Goal: Information Seeking & Learning: Find specific page/section

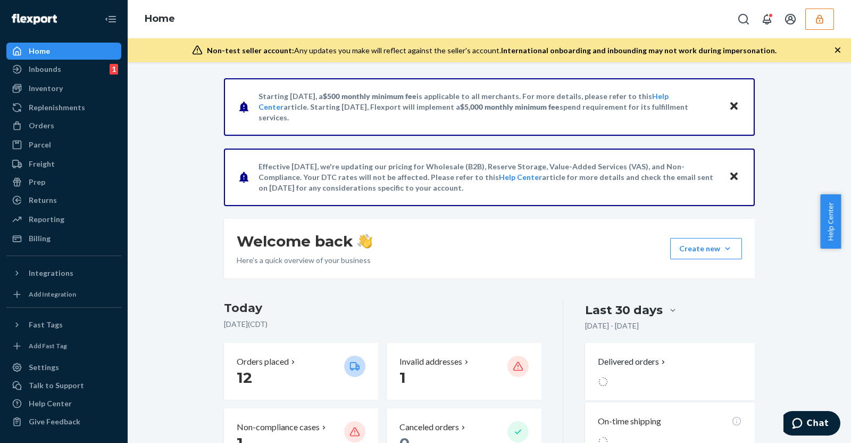
click at [819, 22] on icon "button" at bounding box center [820, 19] width 11 height 11
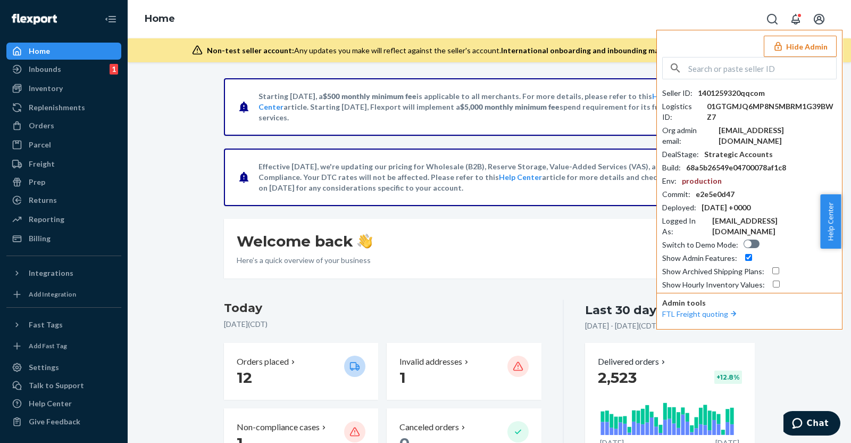
click at [804, 38] on button "Hide Admin" at bounding box center [800, 46] width 73 height 21
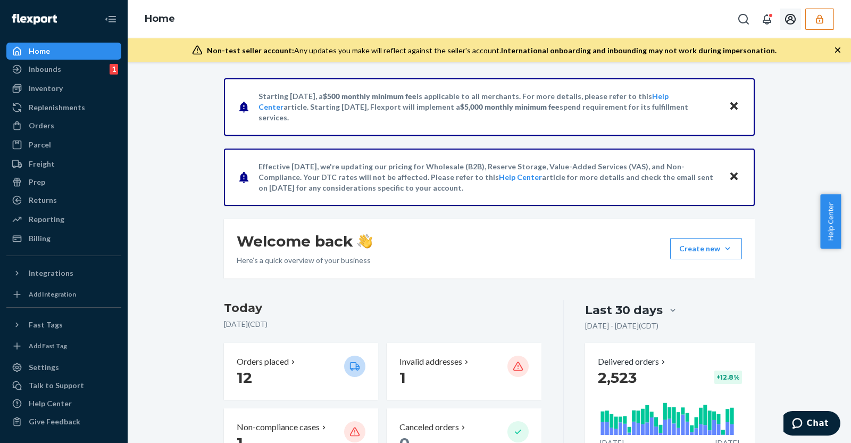
click at [791, 18] on icon "Open account menu" at bounding box center [790, 19] width 13 height 13
click at [762, 51] on div "Settings" at bounding box center [768, 54] width 80 height 19
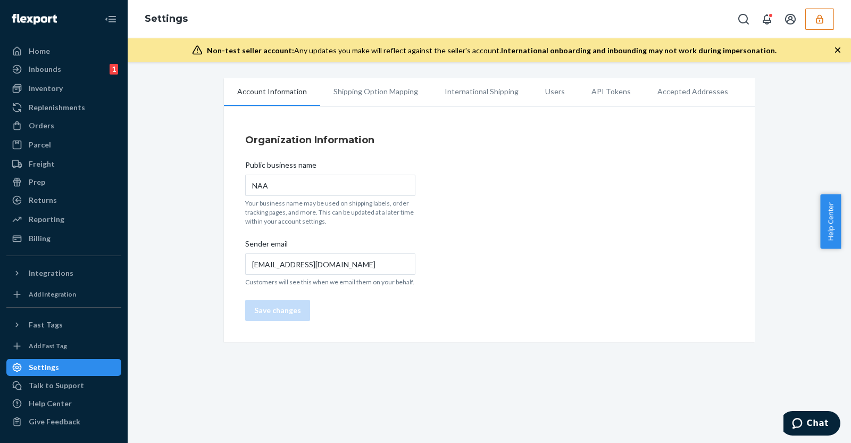
click at [551, 92] on li "Users" at bounding box center [555, 91] width 46 height 27
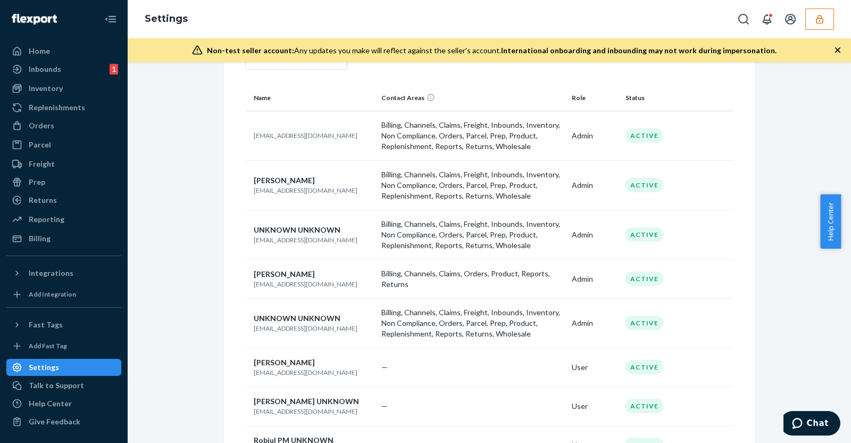
scroll to position [132, 0]
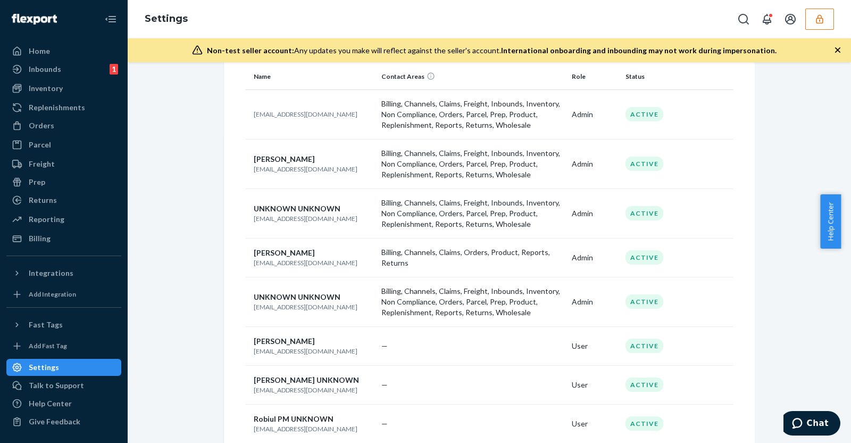
click at [273, 220] on p "3510344668@qq.com" at bounding box center [313, 218] width 119 height 9
click at [285, 307] on p "lingvisticki2009@gmail.com" at bounding box center [313, 306] width 119 height 9
click at [286, 303] on p "lingvisticki2009@gmail.com" at bounding box center [313, 306] width 119 height 9
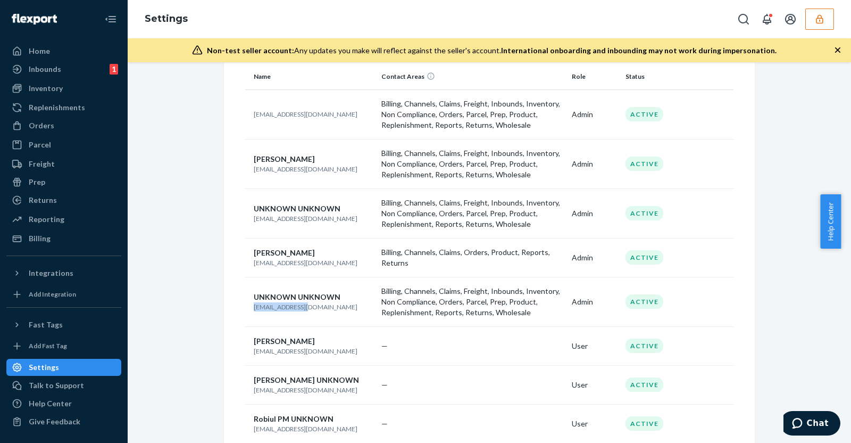
click at [286, 303] on p "lingvisticki2009@gmail.com" at bounding box center [313, 306] width 119 height 9
copy p "lingvisticki2009@gmail.com"
click at [831, 16] on button "button" at bounding box center [820, 19] width 29 height 21
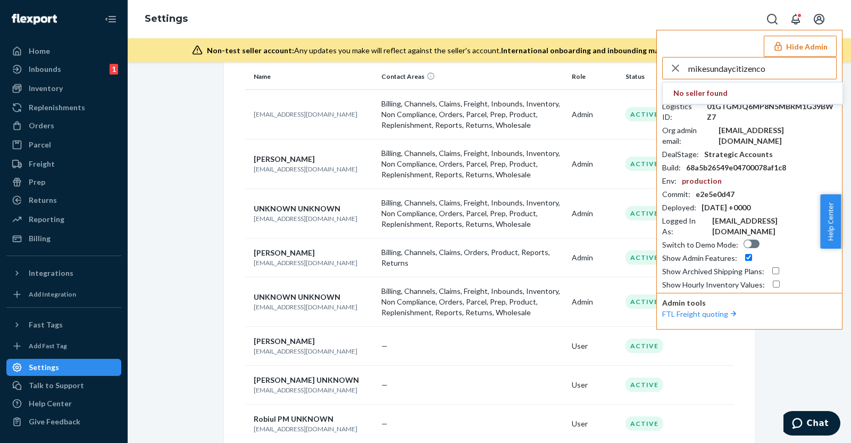
type input "mikesundaycitizenco"
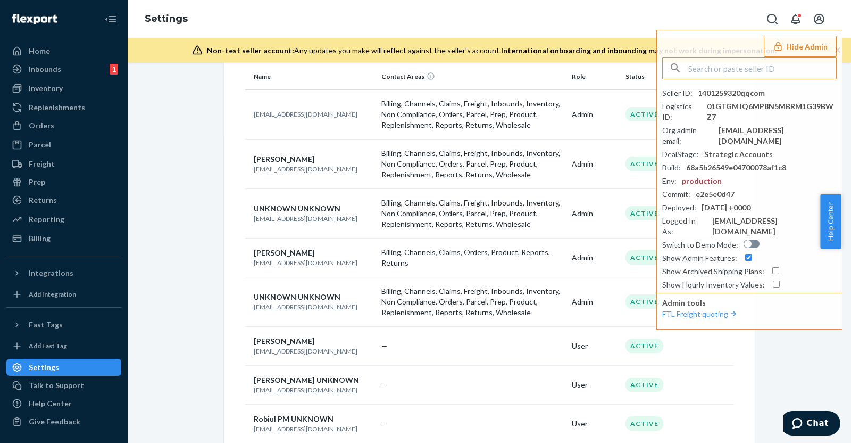
type input "mikesundaycitizenco"
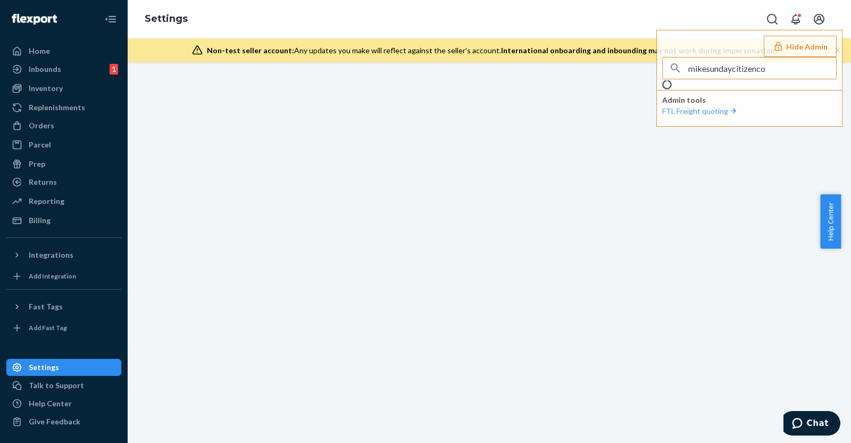
scroll to position [0, 0]
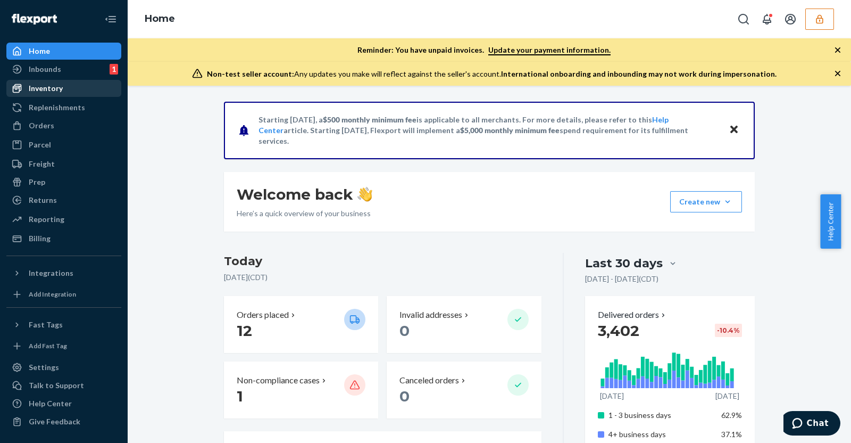
click at [73, 81] on div "Inventory" at bounding box center [63, 88] width 113 height 15
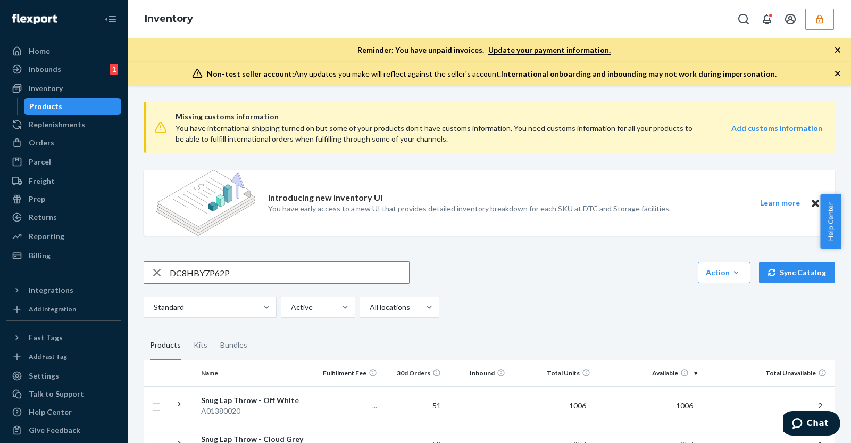
type input "DC8HBY7P62P"
click at [268, 404] on div "Candle: Liquid Velvet 9 Oz" at bounding box center [257, 400] width 112 height 11
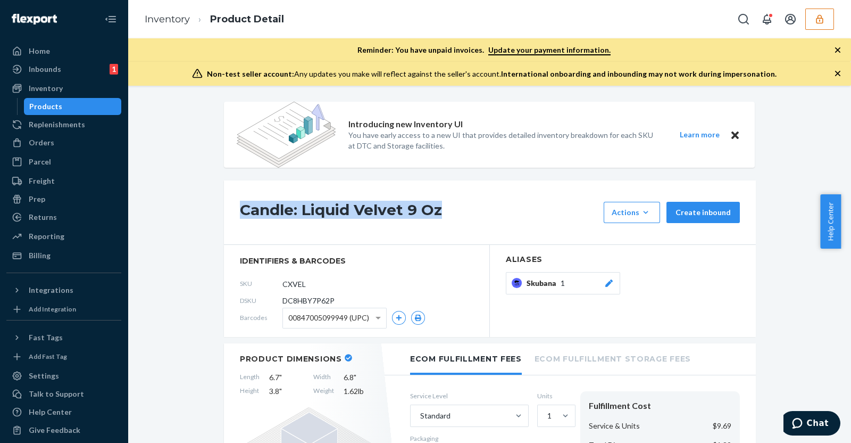
drag, startPoint x: 235, startPoint y: 212, endPoint x: 442, endPoint y: 213, distance: 207.0
click at [442, 213] on h1 "Candle: Liquid Velvet 9 Oz" at bounding box center [419, 212] width 359 height 21
click at [824, 18] on icon "button" at bounding box center [820, 19] width 11 height 11
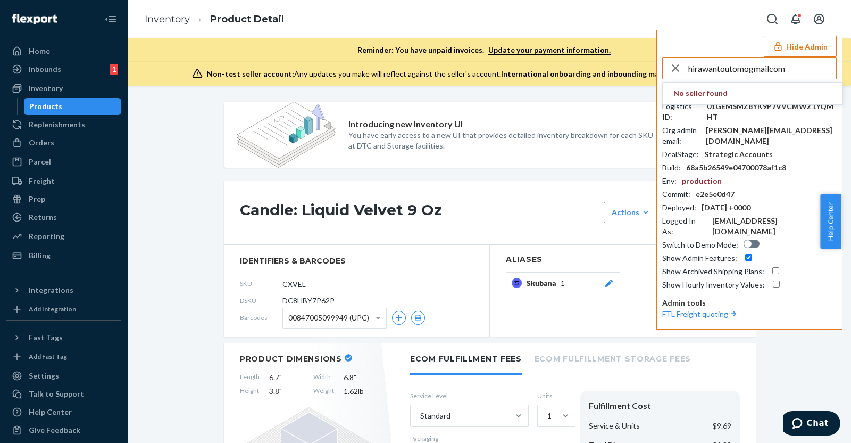
type input "hirawantoutomogmailcom"
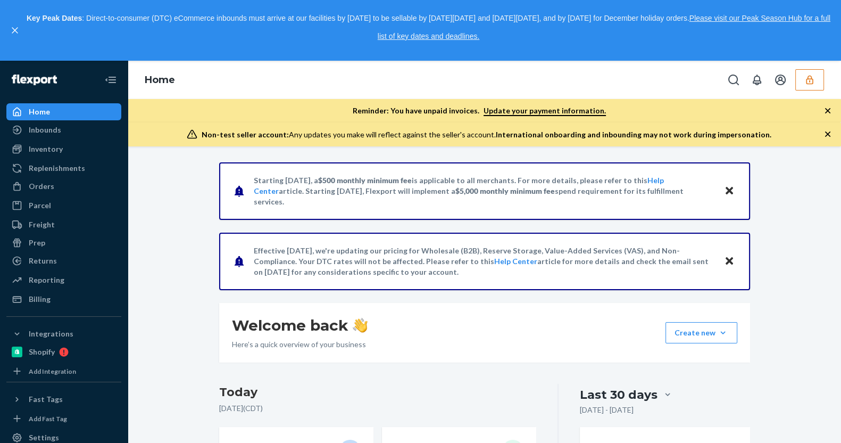
click at [816, 85] on button "button" at bounding box center [809, 79] width 29 height 21
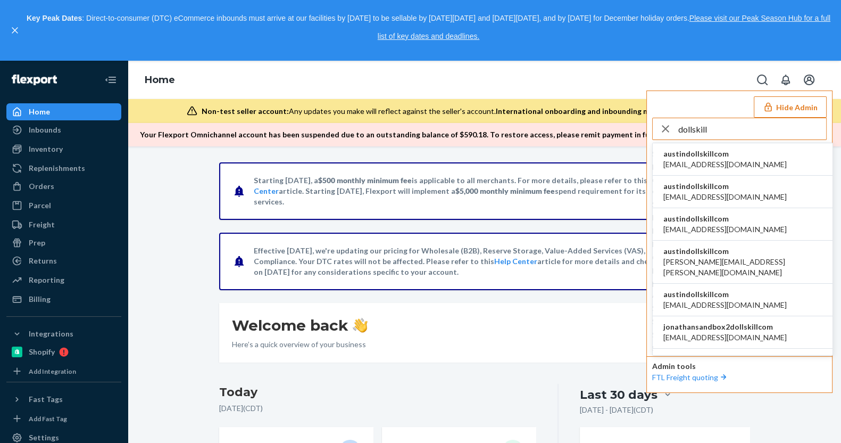
type input "dollskill"
click at [756, 159] on li "austindollskillcom alyssa@dollskill.com" at bounding box center [743, 159] width 180 height 32
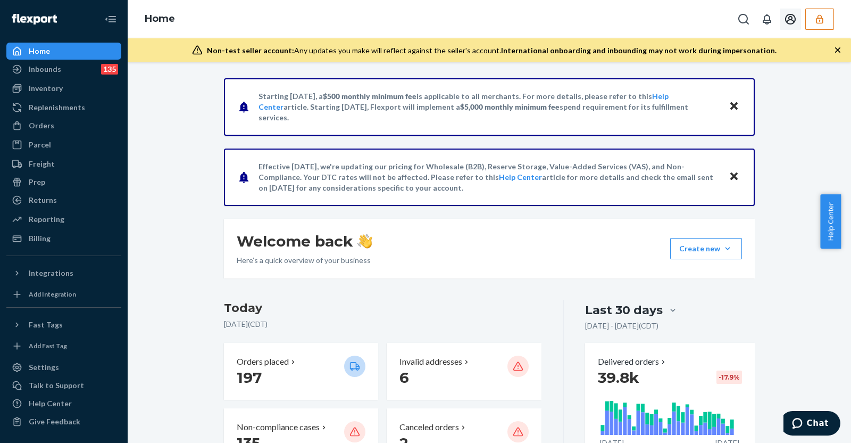
click at [794, 18] on icon "Open account menu" at bounding box center [790, 19] width 13 height 13
click at [769, 52] on div "Settings" at bounding box center [768, 54] width 80 height 19
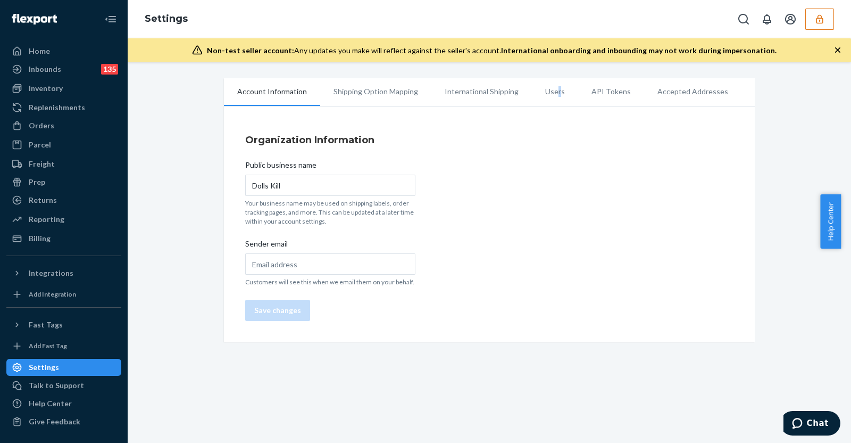
click at [548, 92] on li "Users" at bounding box center [555, 91] width 46 height 27
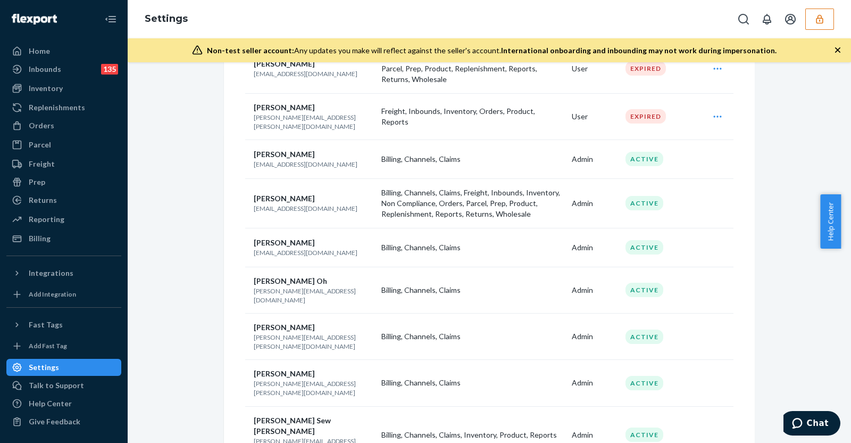
scroll to position [200, 0]
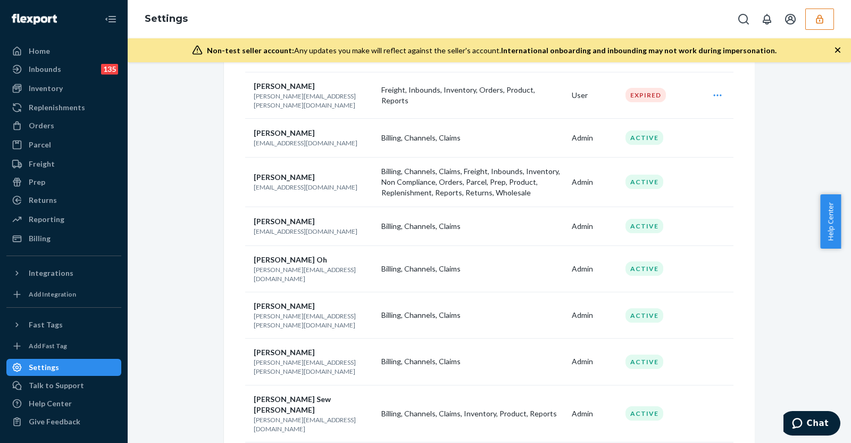
click at [272, 182] on p "austin@dollskill.com" at bounding box center [313, 186] width 119 height 9
copy p "austin@dollskill.com"
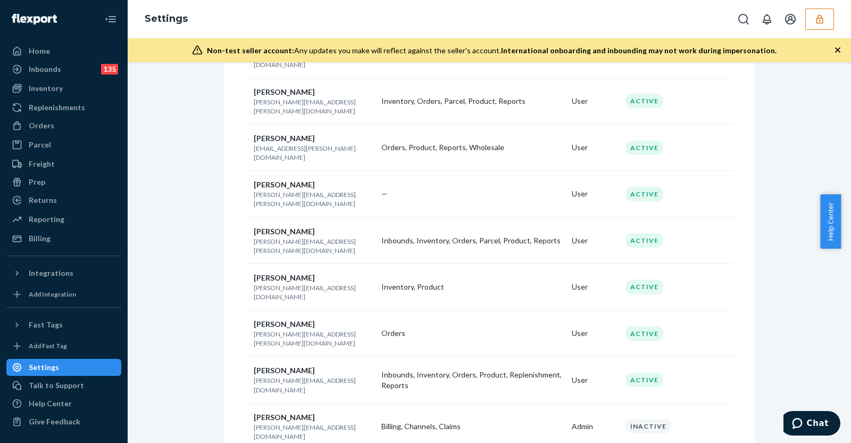
scroll to position [798, 0]
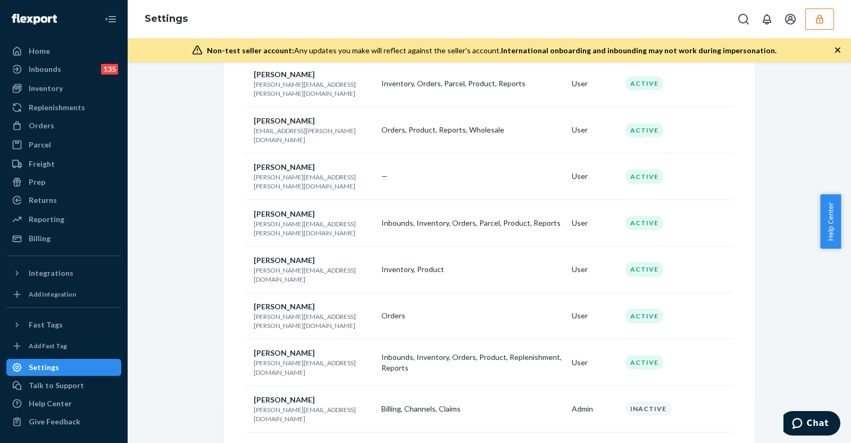
click at [809, 23] on button "button" at bounding box center [820, 19] width 29 height 21
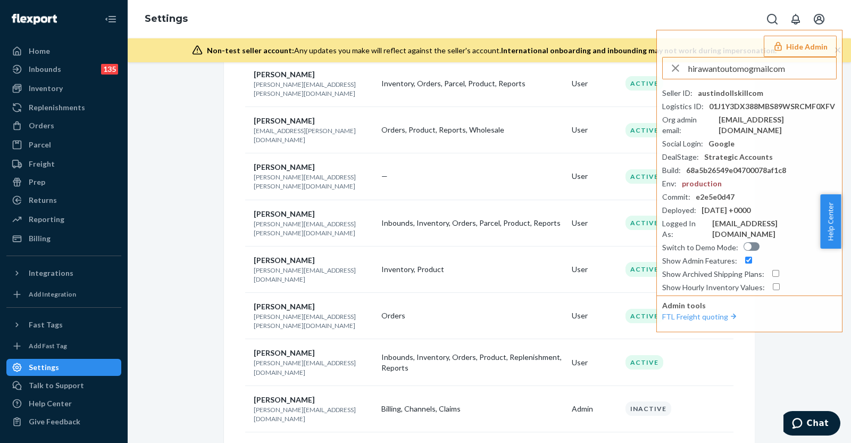
type input "hirawantoutomogmailcom"
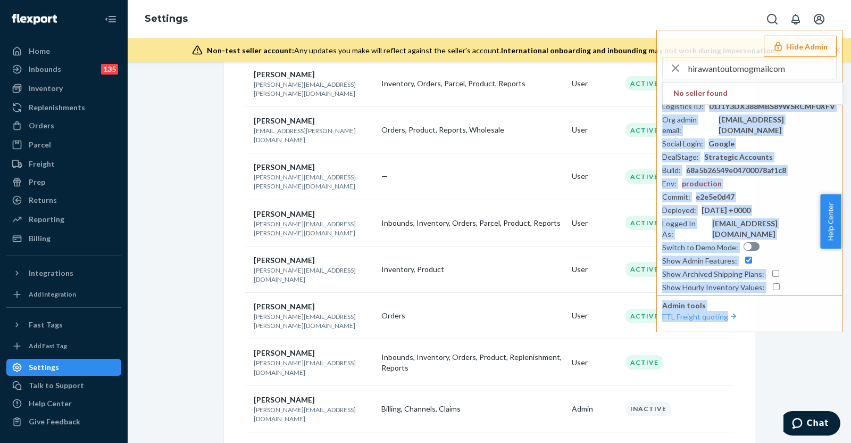
click at [841, 102] on div "Settings Hide Admin hirawantoutomogmailcom No seller found Seller ID : austindo…" at bounding box center [490, 221] width 724 height 443
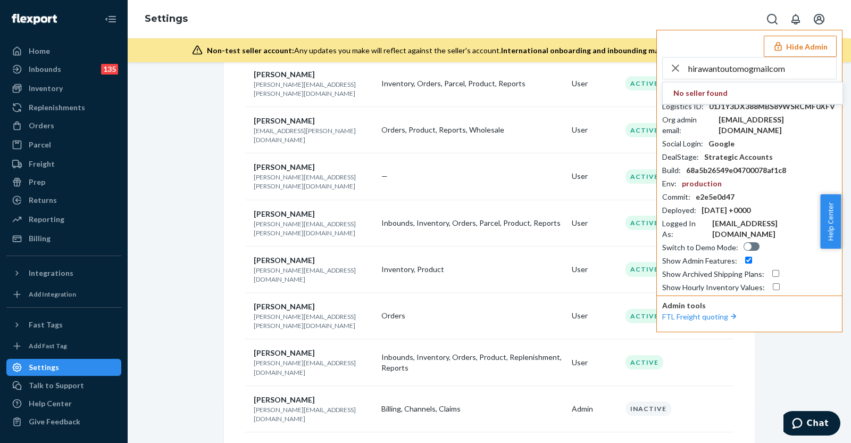
click at [795, 69] on input "hirawantoutomogmailcom" at bounding box center [762, 67] width 148 height 21
type input "hirawantoutomogmailcom"
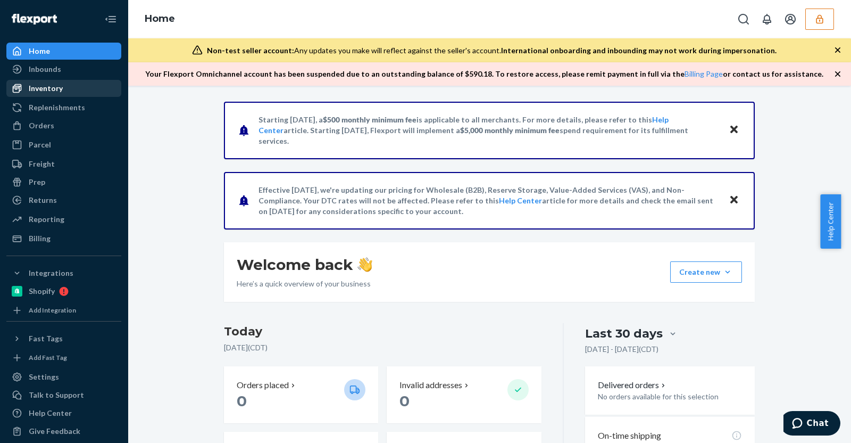
click at [87, 80] on link "Inventory" at bounding box center [63, 88] width 115 height 17
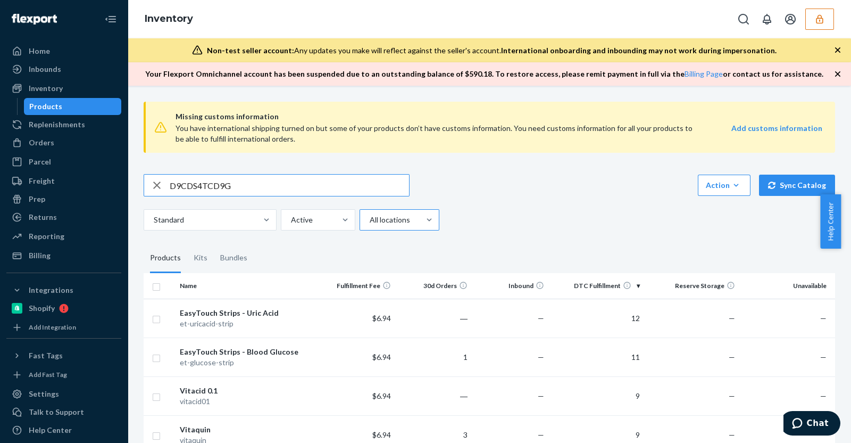
type input "D9CDS4TCD9G"
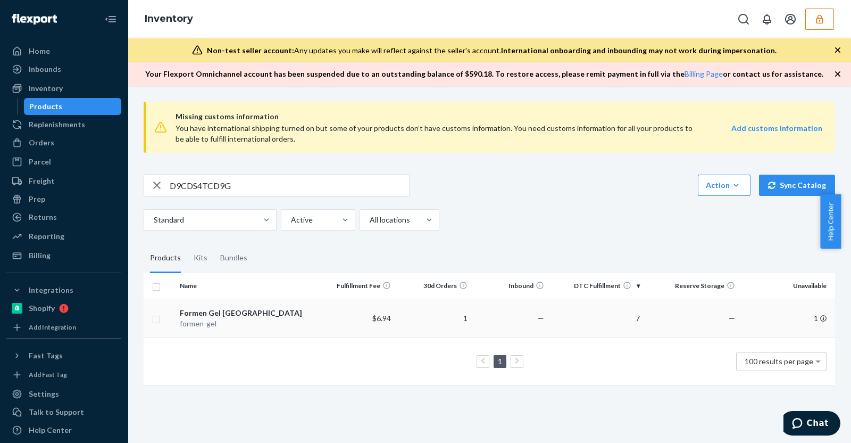
click at [211, 312] on div "Formen Gel Egypt" at bounding box center [247, 313] width 135 height 11
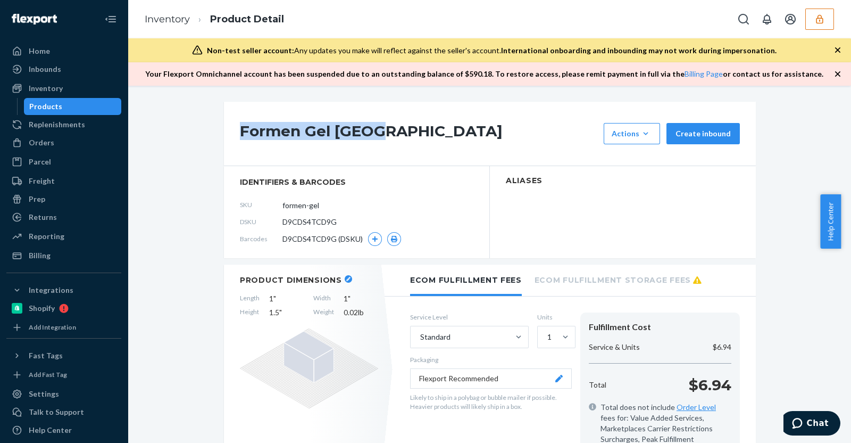
drag, startPoint x: 230, startPoint y: 132, endPoint x: 389, endPoint y: 132, distance: 159.1
click at [389, 132] on div "Formen Gel Egypt Actions Add components Hide Request removal Create inbound" at bounding box center [490, 134] width 532 height 64
click at [395, 162] on div "Formen Gel Egypt Actions Add components Hide Request removal Create inbound" at bounding box center [490, 134] width 532 height 64
click at [295, 219] on span "D9CDS4TCD9G" at bounding box center [310, 222] width 54 height 11
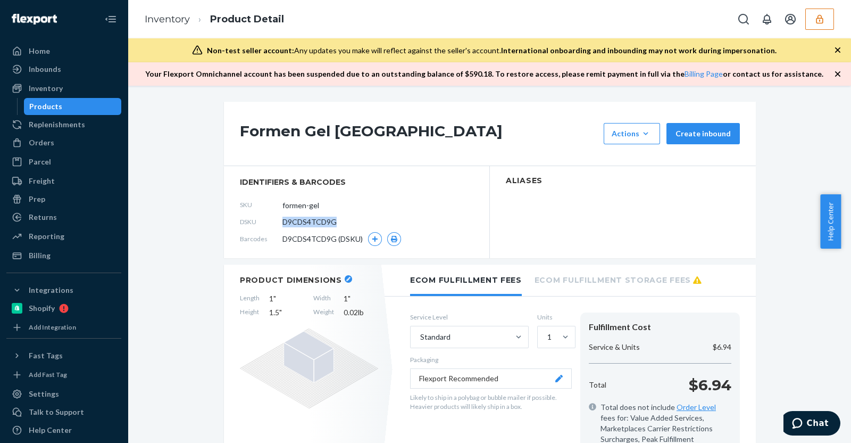
copy span "D9CDS4TCD9G"
drag, startPoint x: 356, startPoint y: 160, endPoint x: 541, endPoint y: 138, distance: 185.8
click at [356, 160] on div "Formen Gel Egypt Actions Add components Hide Request removal Create inbound" at bounding box center [490, 134] width 532 height 64
click at [819, 6] on div "Inventory Product Detail" at bounding box center [490, 19] width 724 height 38
click at [817, 14] on icon "button" at bounding box center [820, 19] width 11 height 11
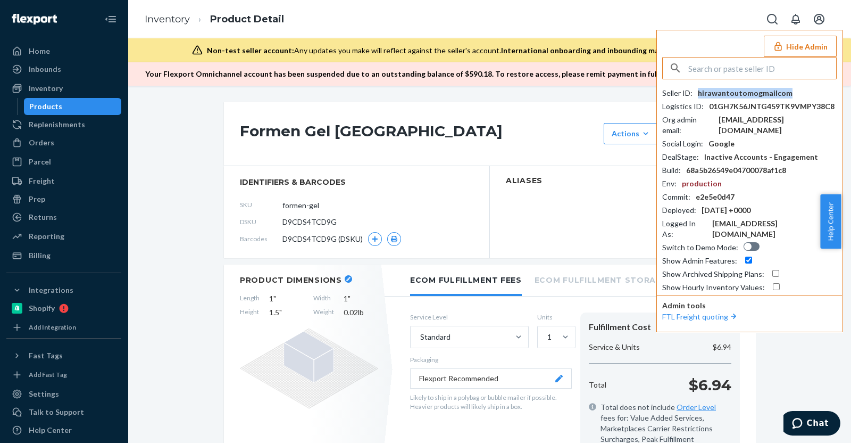
click at [729, 91] on div "hirawantoutomogmailcom" at bounding box center [745, 93] width 95 height 11
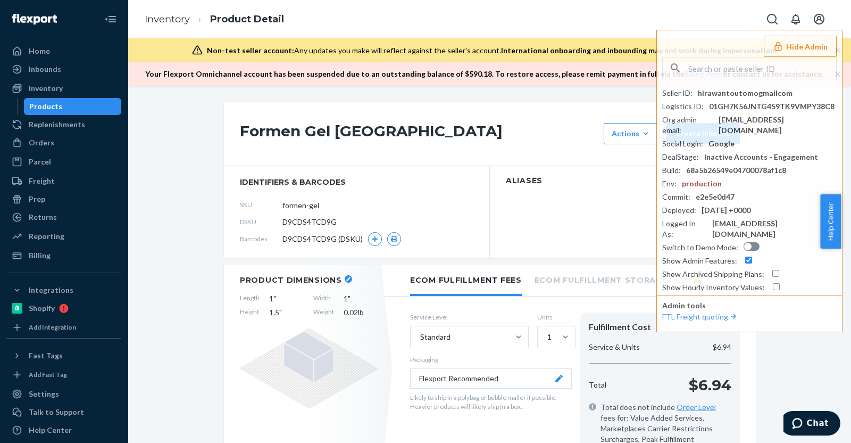
click at [744, 65] on input "text" at bounding box center [762, 67] width 148 height 21
paste input "leandernoduspherecom"
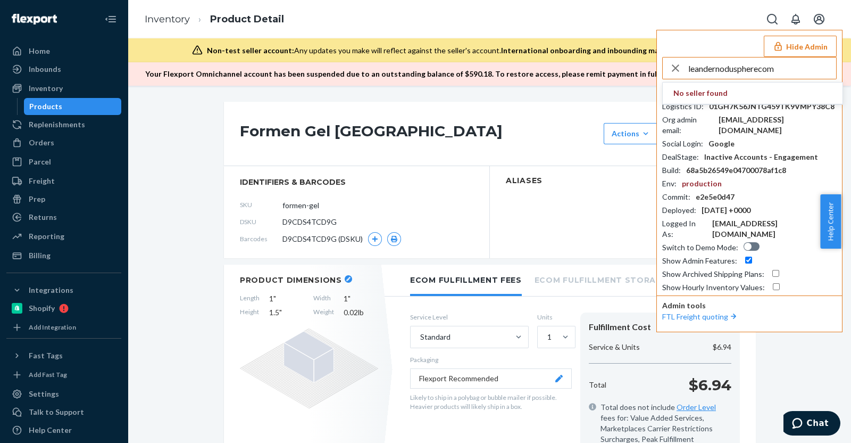
type input "leandernoduspherecom"
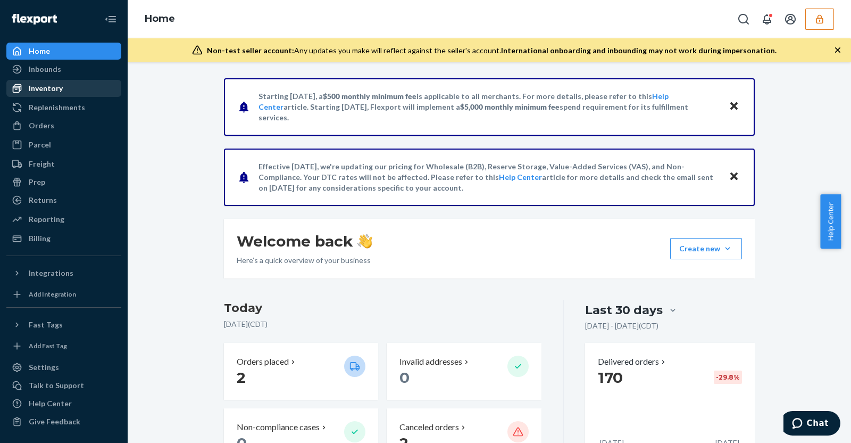
click at [48, 83] on div "Inventory" at bounding box center [46, 88] width 34 height 11
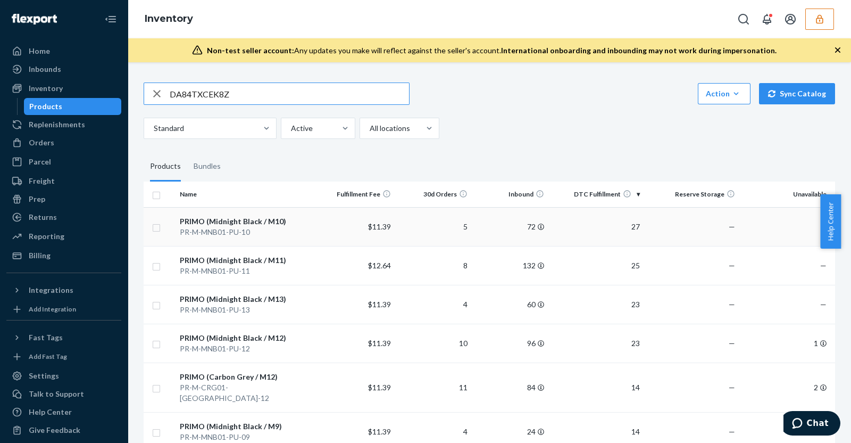
type input "DA84TXCEK8Z"
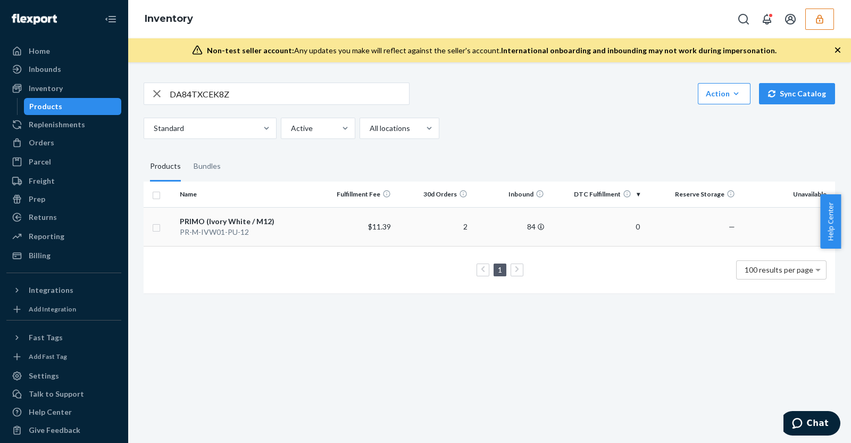
click at [278, 235] on div "PR-M-IVW01-PU-12" at bounding box center [247, 232] width 135 height 11
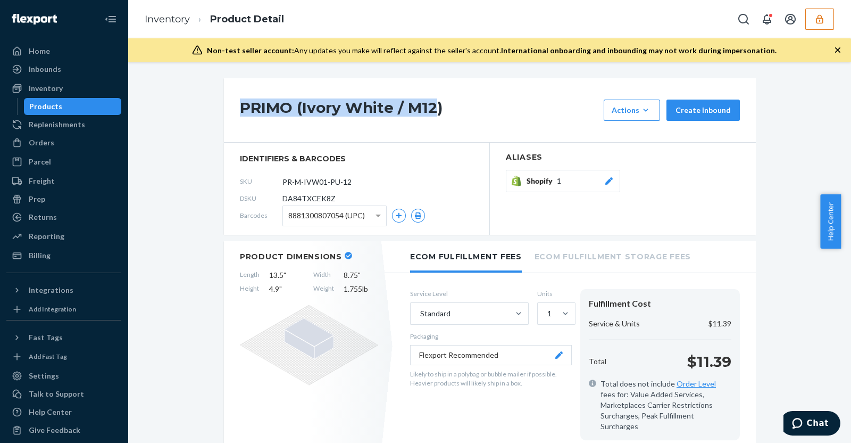
drag, startPoint x: 233, startPoint y: 103, endPoint x: 428, endPoint y: 107, distance: 195.3
click at [428, 107] on div "PRIMO (Ivory White / M12) Actions Hide Create inbound" at bounding box center [490, 110] width 532 height 64
click at [832, 17] on button "button" at bounding box center [820, 19] width 29 height 21
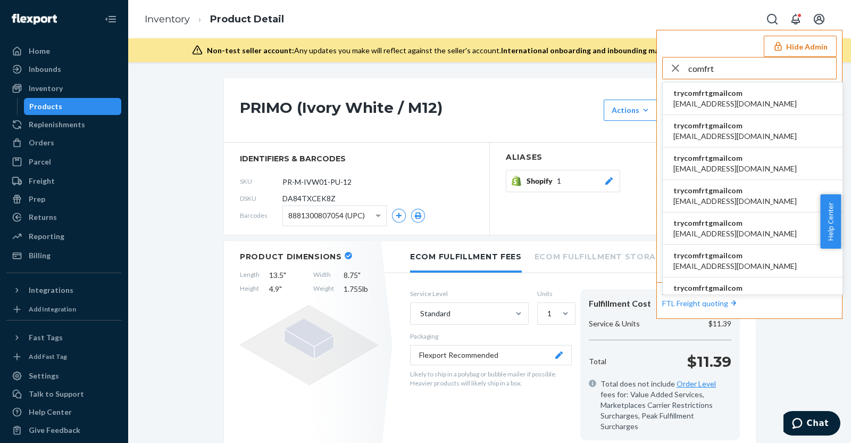
type input "comfrt"
click at [790, 99] on li "trycomfrtgmailcom accounting@comfrt.com" at bounding box center [753, 98] width 180 height 32
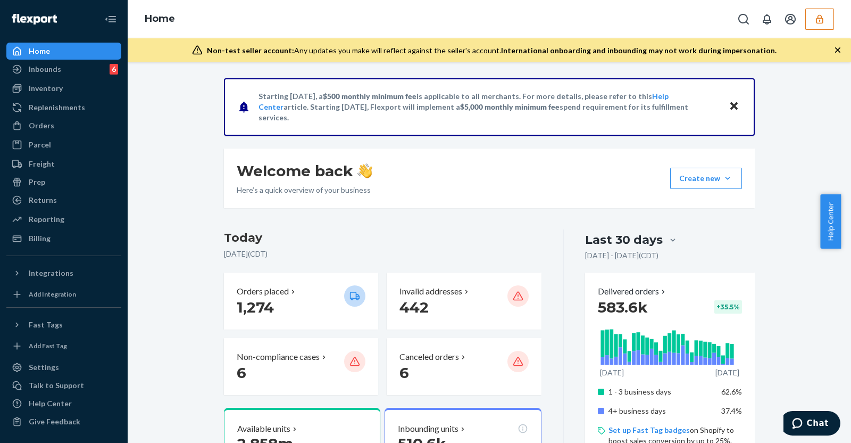
click at [794, 23] on icon "Open account menu" at bounding box center [790, 19] width 13 height 13
click at [97, 84] on div "Inventory" at bounding box center [63, 88] width 113 height 15
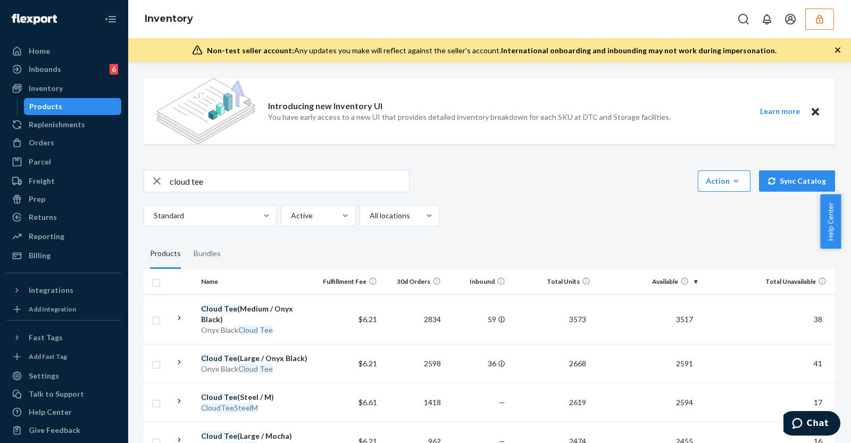
click at [237, 178] on input "cloud tee" at bounding box center [289, 180] width 239 height 21
type input "cloud tee onyx"
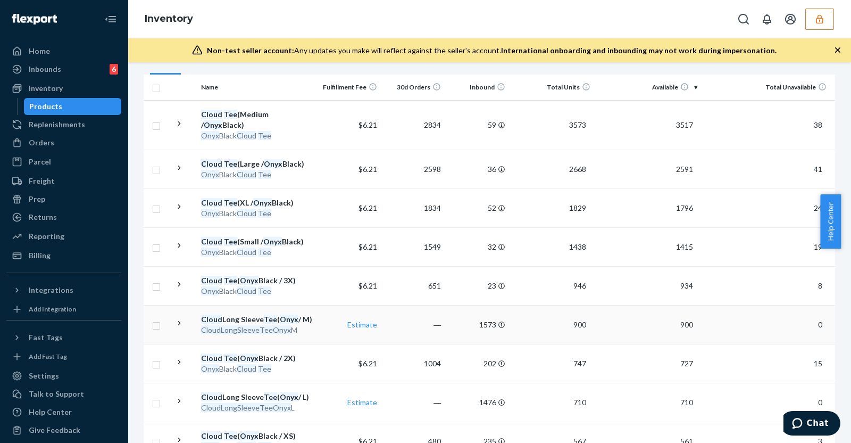
scroll to position [200, 0]
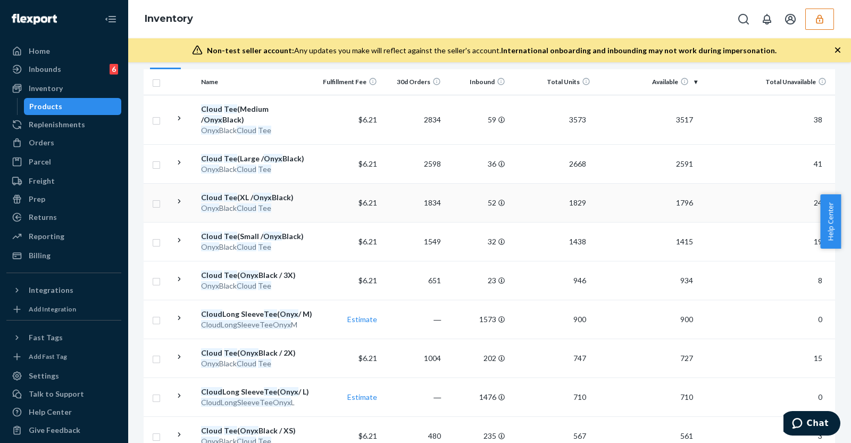
click at [295, 192] on div "Cloud Tee (XL / Onyx Black)" at bounding box center [257, 197] width 112 height 11
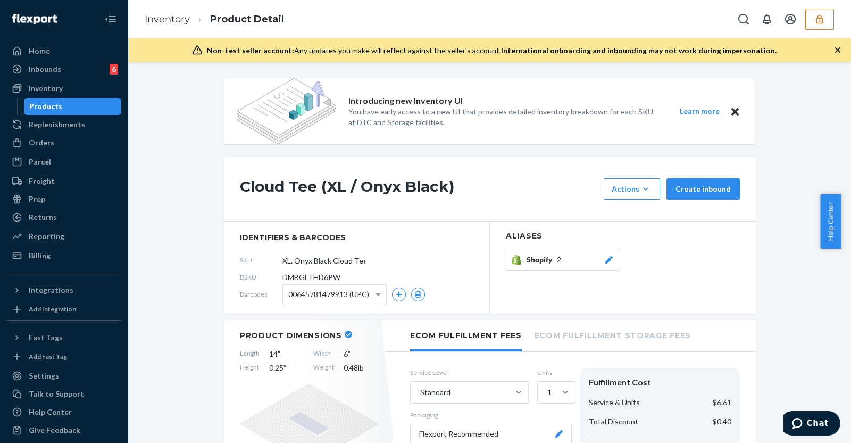
click at [306, 277] on span "DMBGLTHD6PW" at bounding box center [312, 277] width 58 height 11
copy span "DMBGLTHD6PW"
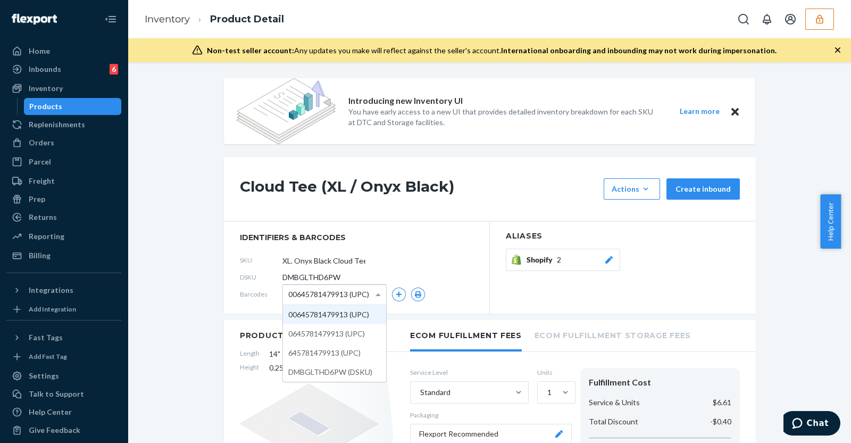
click at [367, 295] on div "00645781479913 (UPC)" at bounding box center [334, 295] width 103 height 20
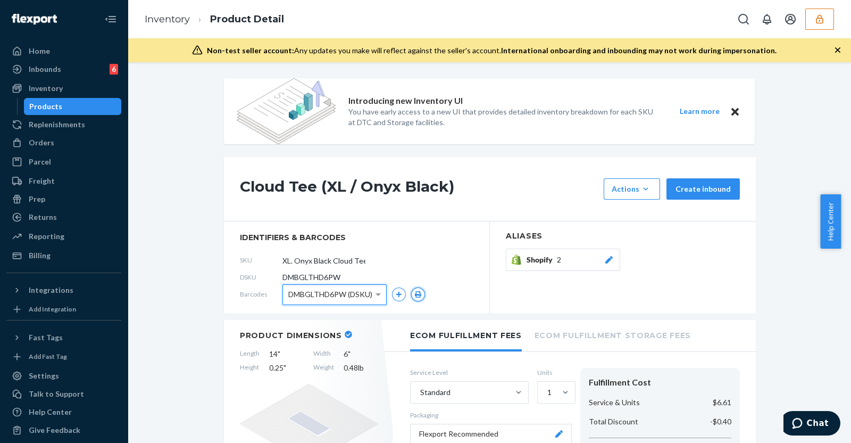
click at [416, 295] on icon "button" at bounding box center [418, 294] width 6 height 6
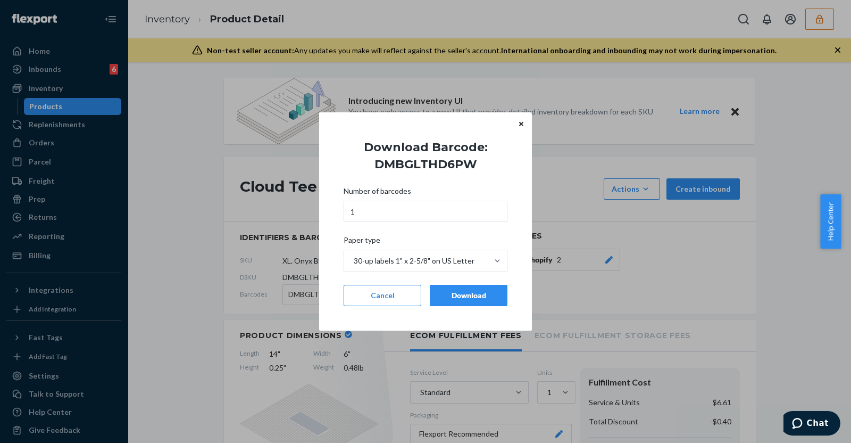
click at [482, 287] on button "Download" at bounding box center [469, 295] width 78 height 21
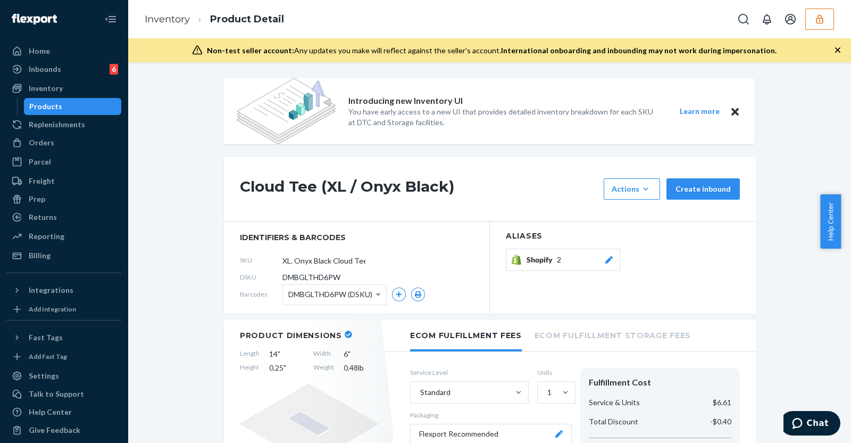
click at [364, 295] on span "DMBGLTHD6PW (DSKU)" at bounding box center [330, 294] width 84 height 18
click at [418, 294] on button "button" at bounding box center [418, 294] width 14 height 14
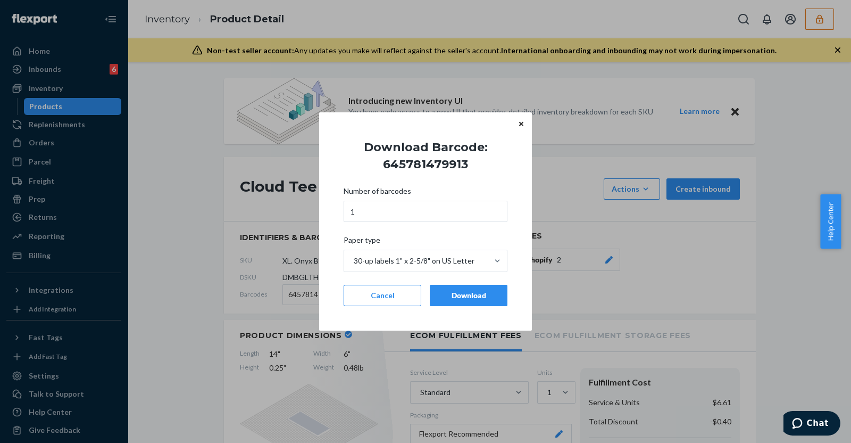
click at [454, 291] on div "Download" at bounding box center [469, 295] width 60 height 11
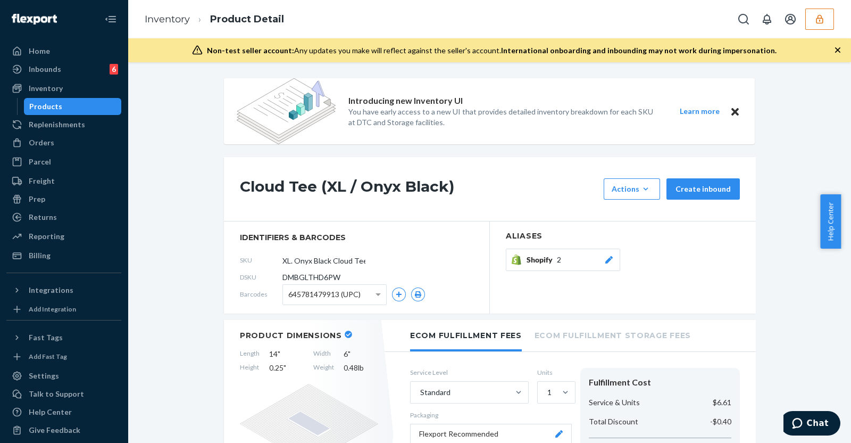
drag, startPoint x: 65, startPoint y: 89, endPoint x: 127, endPoint y: 126, distance: 72.1
click at [65, 89] on div "Inventory" at bounding box center [63, 88] width 113 height 15
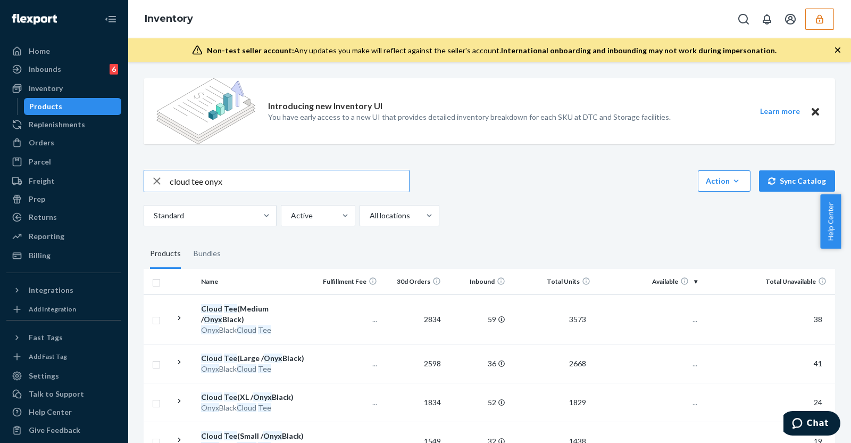
drag, startPoint x: 248, startPoint y: 184, endPoint x: 0, endPoint y: 194, distance: 248.1
click at [0, 193] on div "Home Inbounds 6 Shipping Plans Problems 6 Inventory Products Replenishments Ord…" at bounding box center [425, 221] width 851 height 443
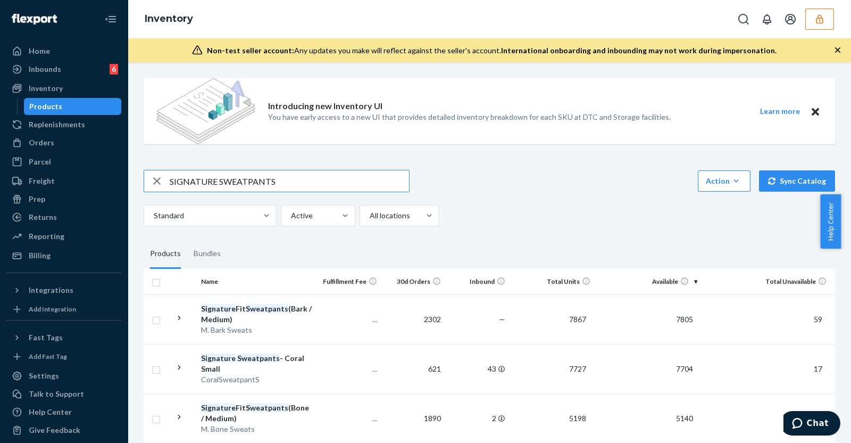
click at [297, 189] on input "SIGNATURE SWEATPANTS" at bounding box center [289, 180] width 239 height 21
type input "SIGNATURE SWEATPANTS ONYX"
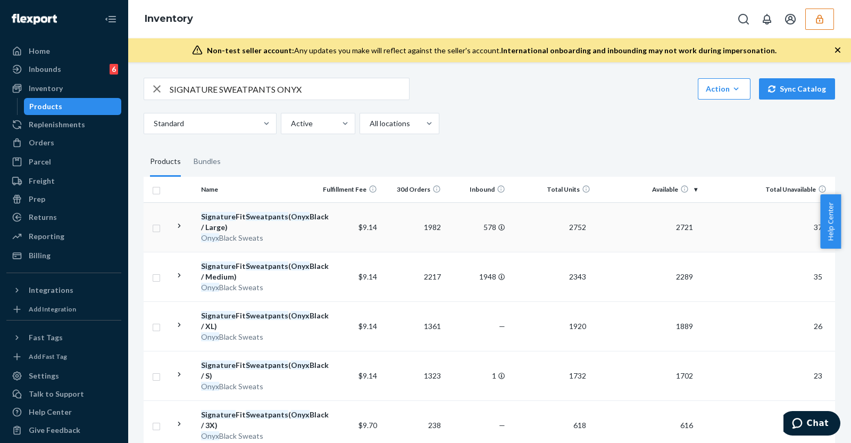
scroll to position [132, 0]
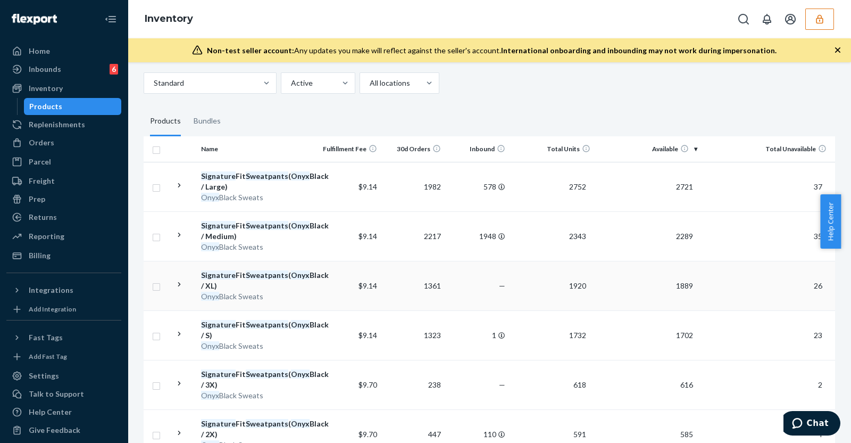
click at [285, 280] on div "Signature Fit Sweatpants ( Onyx Black / XL)" at bounding box center [257, 280] width 112 height 21
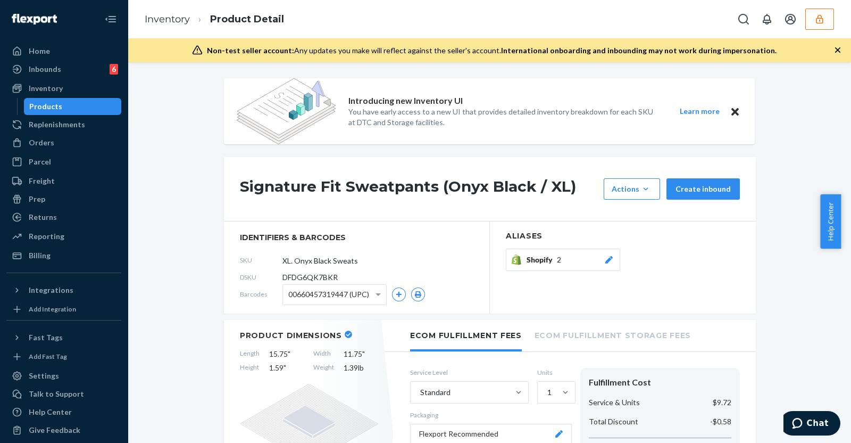
click at [306, 279] on span "DFDG6QK7BKR" at bounding box center [310, 277] width 55 height 11
copy span "DFDG6QK7BKR"
click at [373, 294] on span at bounding box center [379, 295] width 13 height 20
click at [414, 291] on icon "button" at bounding box center [417, 294] width 7 height 6
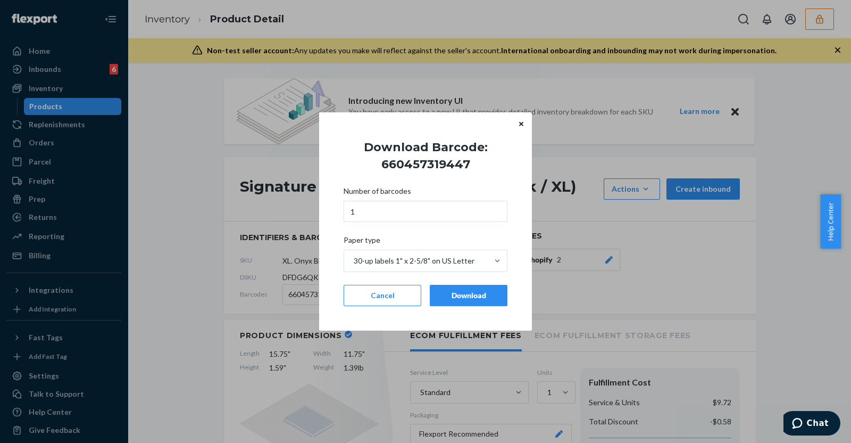
click at [478, 283] on div "Number of barcodes 1 Paper type 30-up labels 1" x 2-5/8" on US Letter Cancel Do…" at bounding box center [426, 245] width 164 height 133
click at [472, 291] on div "Download" at bounding box center [469, 295] width 60 height 11
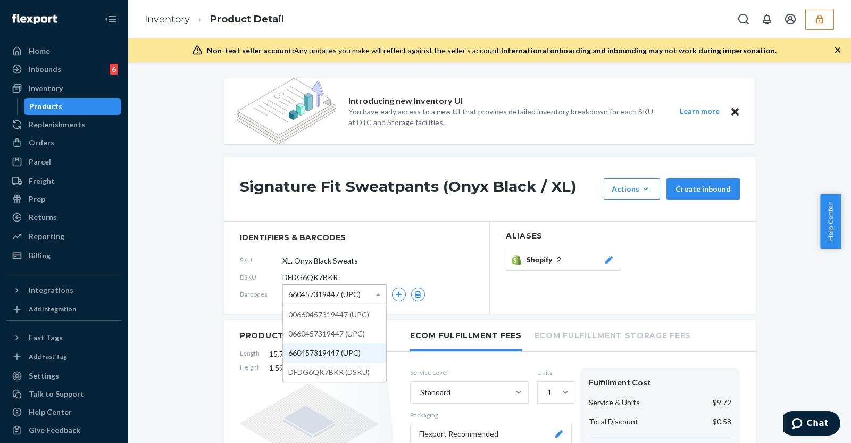
click at [358, 294] on div "660457319447 (UPC)" at bounding box center [334, 295] width 103 height 20
click at [415, 292] on icon "button" at bounding box center [418, 294] width 6 height 6
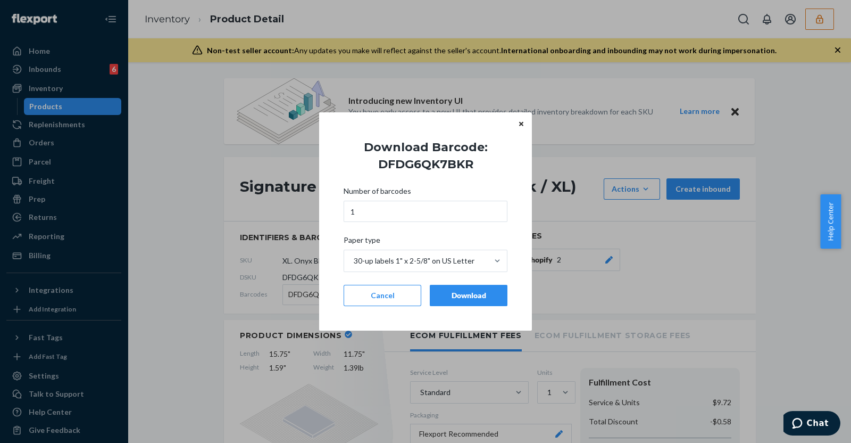
click at [467, 291] on div "Download" at bounding box center [469, 295] width 60 height 11
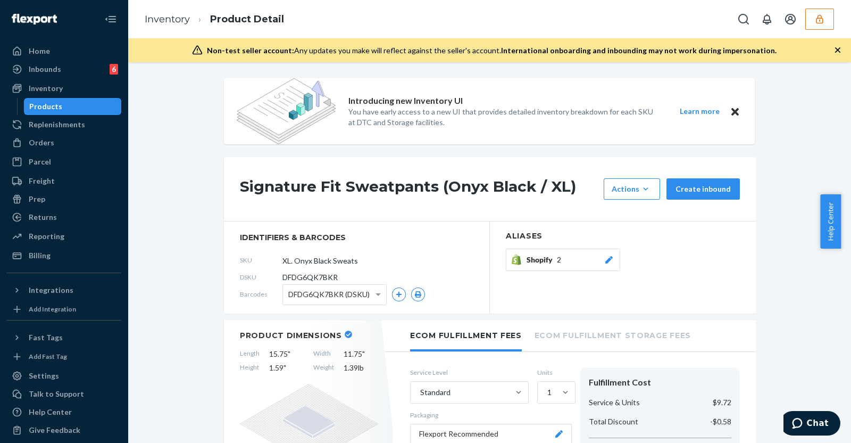
click at [820, 24] on button "button" at bounding box center [820, 19] width 29 height 21
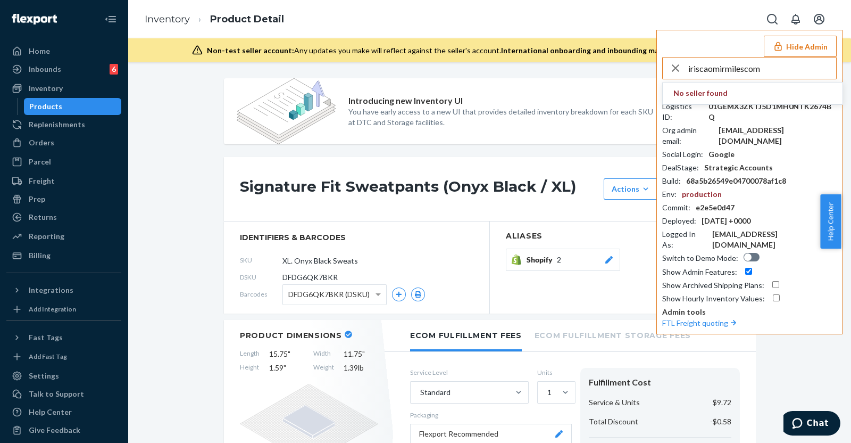
type input "iriscaomirmilescom"
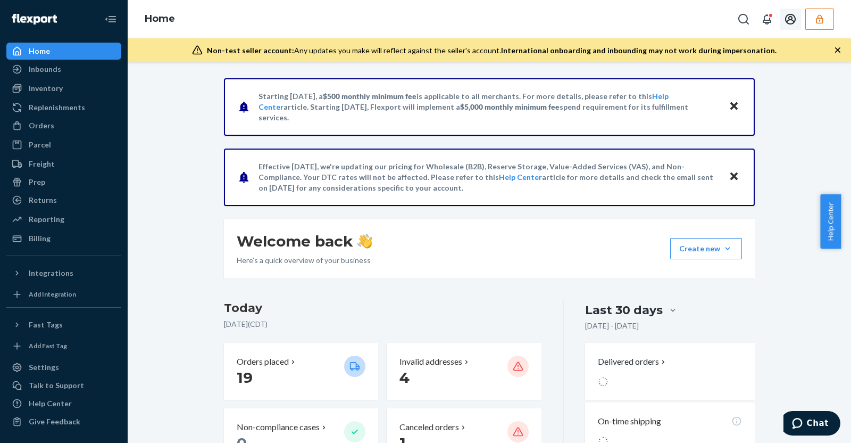
click at [786, 22] on icon "Open account menu" at bounding box center [790, 19] width 11 height 11
click at [749, 54] on div "Settings" at bounding box center [768, 54] width 80 height 19
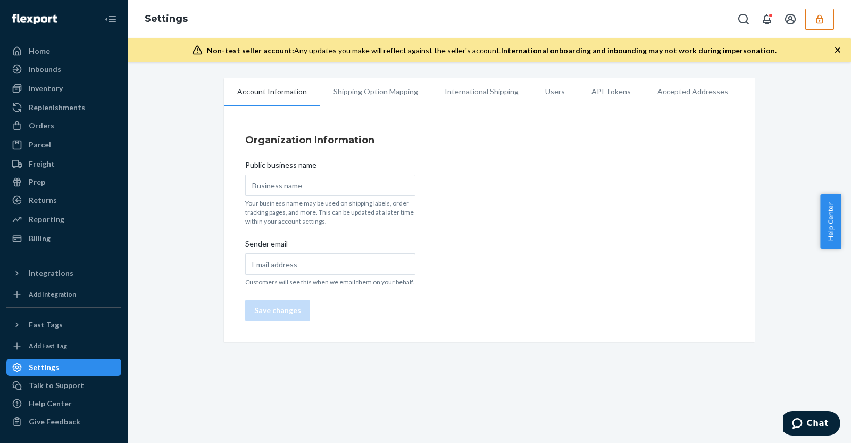
type input "TOP GLORY"
type input "[PERSON_NAME][EMAIL_ADDRESS][DOMAIN_NAME]"
click at [532, 92] on li "Users" at bounding box center [555, 91] width 46 height 27
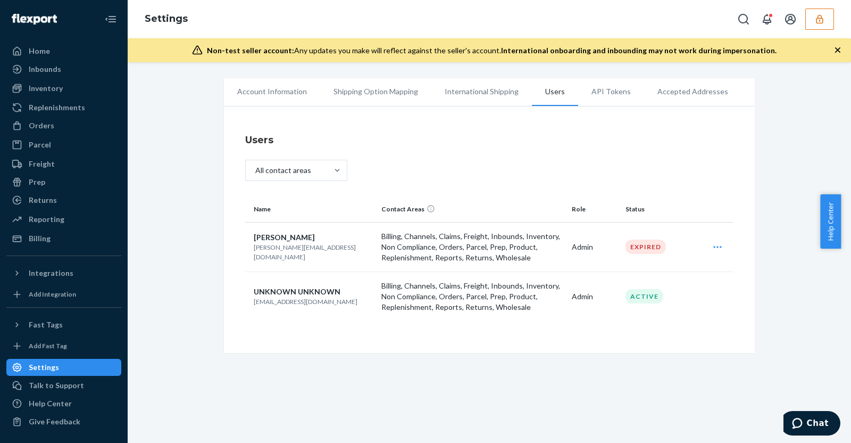
click at [281, 302] on p "[EMAIL_ADDRESS][DOMAIN_NAME]" at bounding box center [313, 301] width 119 height 9
copy p "[EMAIL_ADDRESS][DOMAIN_NAME]"
